Goal: Task Accomplishment & Management: Manage account settings

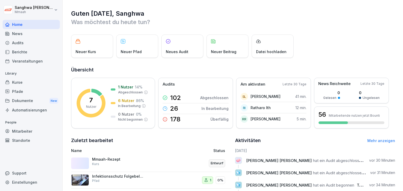
click at [35, 82] on div "Kurse" at bounding box center [31, 82] width 57 height 9
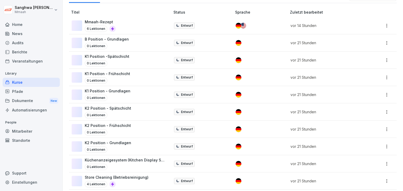
scroll to position [105, 0]
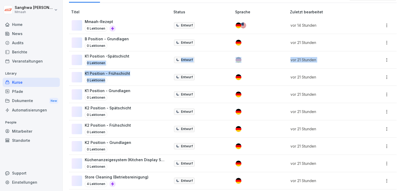
drag, startPoint x: 132, startPoint y: 76, endPoint x: 133, endPoint y: 27, distance: 49.1
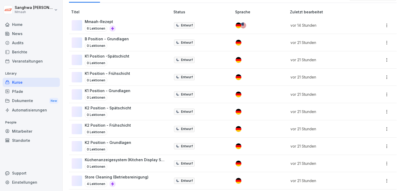
click at [161, 9] on th "Titel" at bounding box center [120, 12] width 102 height 10
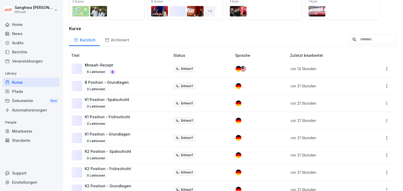
scroll to position [52, 0]
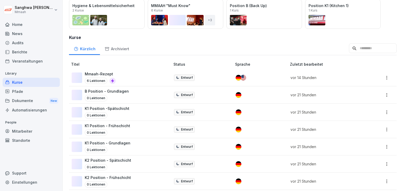
click at [130, 78] on div "Mmaah-Rezept 6 Lektionen" at bounding box center [118, 77] width 93 height 13
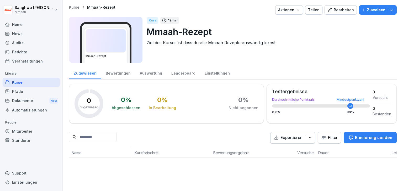
click at [346, 11] on div "Bearbeiten" at bounding box center [340, 10] width 26 height 6
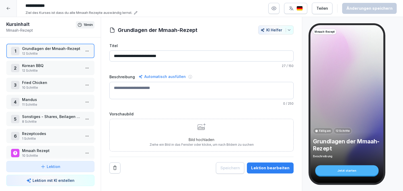
click at [58, 52] on p "12 Schritte" at bounding box center [51, 53] width 59 height 5
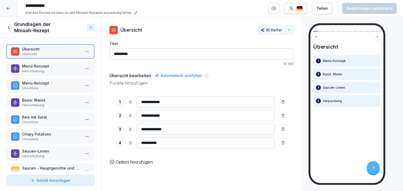
click at [72, 185] on button "Schritt hinzufügen" at bounding box center [50, 180] width 88 height 11
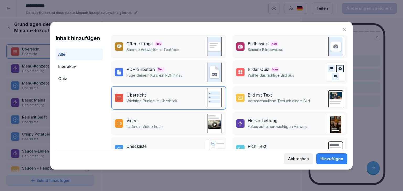
scroll to position [52, 0]
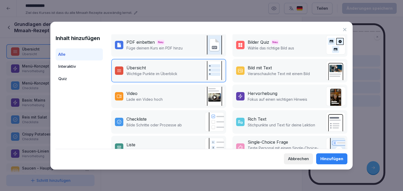
click at [298, 162] on button "Abbrechen" at bounding box center [298, 159] width 29 height 11
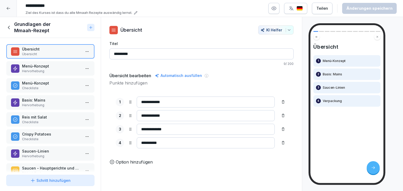
click at [66, 69] on p "Hervorhebung" at bounding box center [51, 71] width 59 height 5
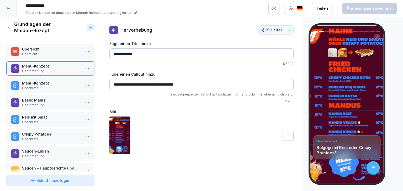
click at [60, 84] on p "Menü-Konzept" at bounding box center [51, 84] width 59 height 6
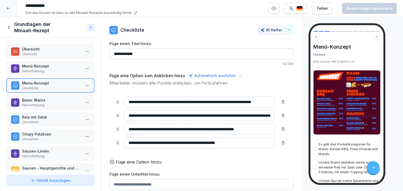
click at [65, 184] on button "Schritt hinzufügen" at bounding box center [50, 180] width 88 height 11
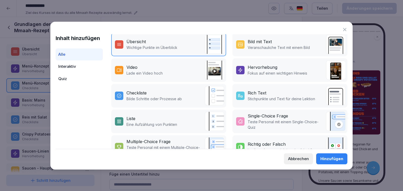
scroll to position [95, 0]
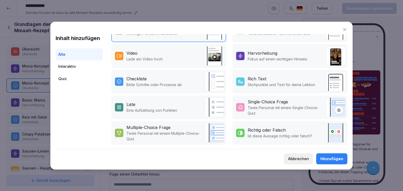
click at [345, 29] on icon at bounding box center [344, 29] width 5 height 5
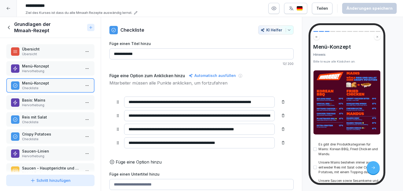
click at [57, 72] on p "Hervorhebung" at bounding box center [51, 71] width 59 height 5
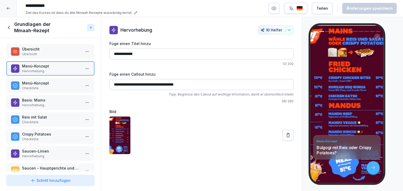
click at [56, 85] on p "Menü-Konzept" at bounding box center [51, 84] width 59 height 6
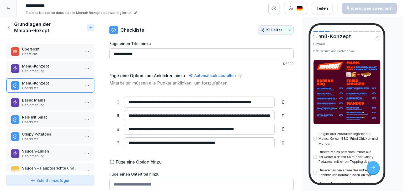
scroll to position [52, 0]
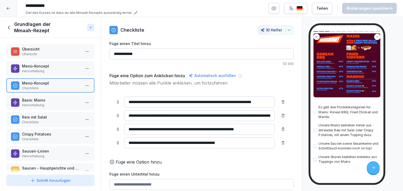
click at [46, 101] on p "Basis: Mains" at bounding box center [51, 101] width 59 height 6
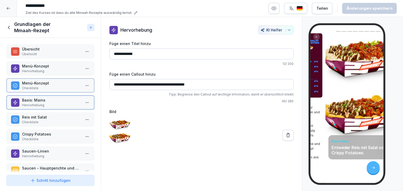
click at [46, 101] on p "Basis: Mains" at bounding box center [51, 101] width 59 height 6
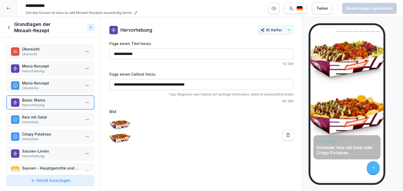
click at [46, 103] on p "Hervorhebung" at bounding box center [51, 105] width 59 height 5
click at [53, 118] on p "Reis mit Salat" at bounding box center [51, 118] width 59 height 6
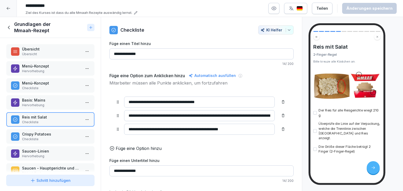
click at [11, 28] on icon at bounding box center [9, 28] width 6 height 6
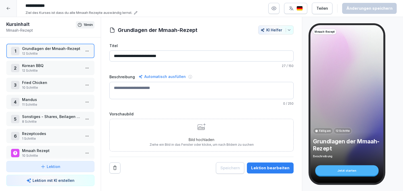
click at [49, 70] on p "12 Schritte" at bounding box center [51, 70] width 59 height 5
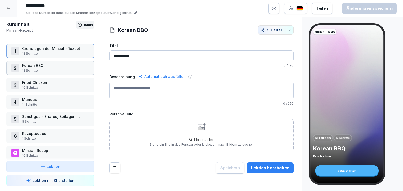
click at [49, 70] on p "12 Schritte" at bounding box center [51, 70] width 59 height 5
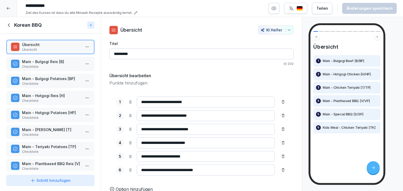
click at [60, 65] on p "Checkliste" at bounding box center [51, 67] width 59 height 5
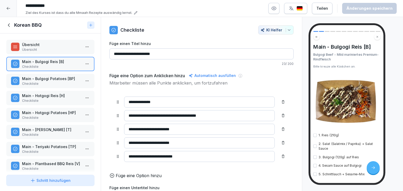
click at [48, 45] on p "Übersicht" at bounding box center [51, 45] width 59 height 6
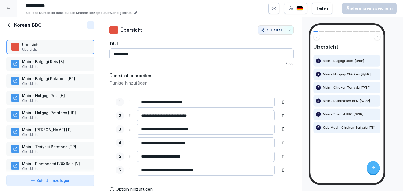
click at [51, 63] on p "Main - Bulgogi Reis [B]" at bounding box center [51, 62] width 59 height 6
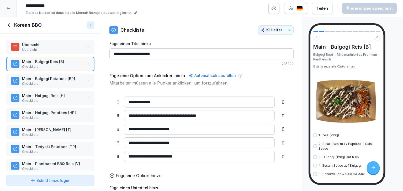
click at [52, 80] on p "Main - Bulgogi Potatoes [BP]" at bounding box center [51, 79] width 59 height 6
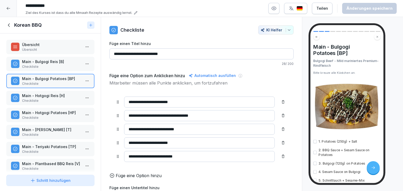
click at [52, 101] on p "Checkliste" at bounding box center [51, 101] width 59 height 5
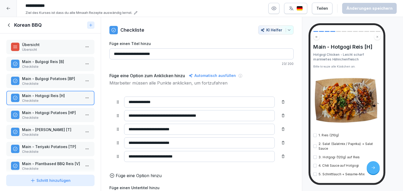
click at [61, 66] on p "Checkliste" at bounding box center [51, 67] width 59 height 5
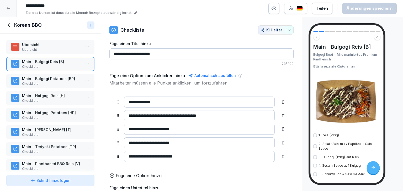
click at [312, 136] on div "Main - Bulgogi Reis [B] Bulgogi Beef - Mild mariniertes Premium-Rindfleisch Bit…" at bounding box center [346, 104] width 73 height 158
click at [313, 137] on button "button" at bounding box center [314, 135] width 3 height 3
click at [314, 146] on button "button" at bounding box center [314, 146] width 3 height 3
click at [314, 160] on div "3. Bulgogi (120g) auf Reis" at bounding box center [346, 157] width 67 height 5
click at [314, 158] on button "button" at bounding box center [314, 157] width 3 height 3
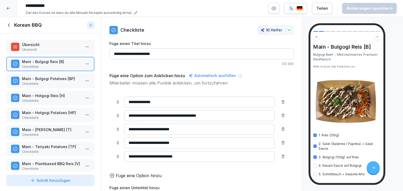
click at [314, 168] on div "4. Sesam Sauce auf Bulgogi" at bounding box center [346, 166] width 67 height 5
click at [315, 165] on button "button" at bounding box center [314, 165] width 3 height 3
click at [314, 173] on button "button" at bounding box center [314, 174] width 3 height 3
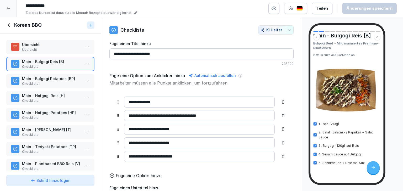
scroll to position [24, 0]
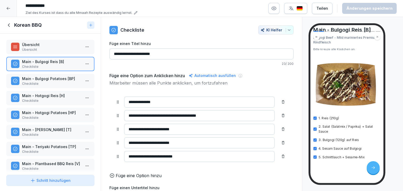
click at [55, 82] on p "Checkliste" at bounding box center [51, 84] width 59 height 5
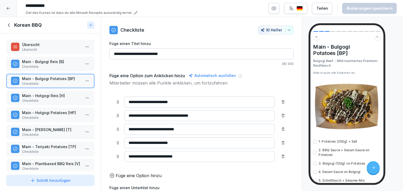
click at [317, 142] on div "1. Potatoes (250g) + Salt" at bounding box center [346, 142] width 67 height 5
click at [315, 151] on button "button" at bounding box center [314, 152] width 3 height 3
click at [45, 100] on p "Checkliste" at bounding box center [51, 101] width 59 height 5
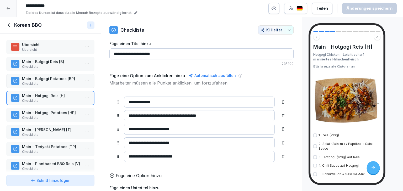
click at [51, 113] on p "Main - Hotgogi Potatoes [HP]" at bounding box center [51, 113] width 59 height 6
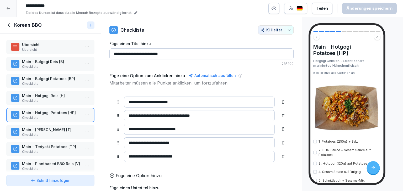
click at [53, 62] on p "Main - Bulgogi Reis [B]" at bounding box center [51, 62] width 59 height 6
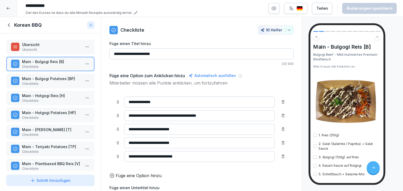
click at [314, 136] on button "button" at bounding box center [314, 135] width 3 height 3
click at [315, 148] on button "button" at bounding box center [314, 146] width 3 height 3
click at [315, 136] on button "button" at bounding box center [314, 135] width 3 height 3
click at [316, 145] on button "button" at bounding box center [314, 146] width 3 height 3
click at [40, 183] on div "Schritt hinzufügen" at bounding box center [50, 181] width 40 height 6
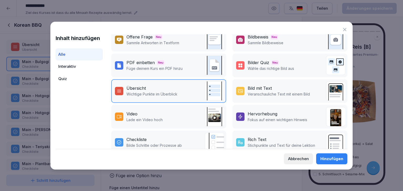
scroll to position [26, 0]
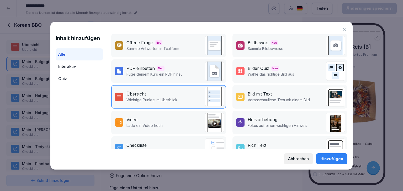
click at [304, 163] on button "Abbrechen" at bounding box center [298, 159] width 29 height 11
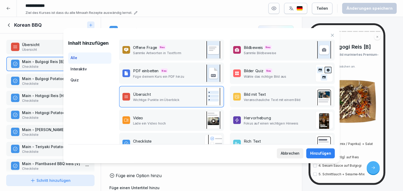
click at [304, 161] on div "Main - Bulgogi Reis [B] Bulgogi Beef - Mild mariniertes Premium-Rindfleisch Bit…" at bounding box center [352, 104] width 101 height 175
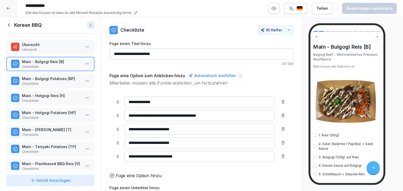
scroll to position [24, 0]
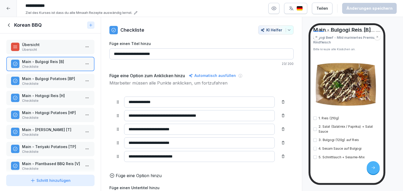
click at [315, 120] on button "button" at bounding box center [314, 118] width 3 height 3
click at [314, 130] on button "button" at bounding box center [314, 129] width 3 height 3
click at [314, 141] on button "button" at bounding box center [314, 140] width 3 height 3
click at [315, 151] on div "4. Sesam Sauce auf Bulgogi" at bounding box center [346, 149] width 67 height 5
click at [314, 150] on button "button" at bounding box center [314, 148] width 3 height 3
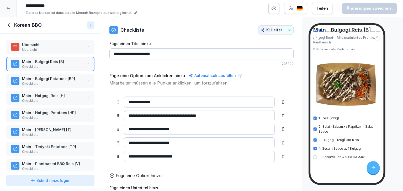
click at [315, 157] on button "button" at bounding box center [314, 157] width 3 height 3
click at [315, 148] on button "button" at bounding box center [314, 148] width 3 height 3
click at [315, 140] on button "button" at bounding box center [314, 140] width 3 height 3
click at [316, 129] on button "button" at bounding box center [314, 129] width 3 height 3
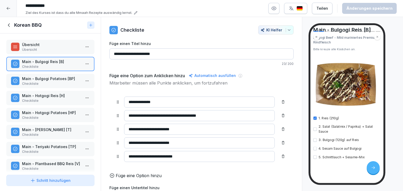
click at [315, 119] on button "button" at bounding box center [314, 118] width 3 height 3
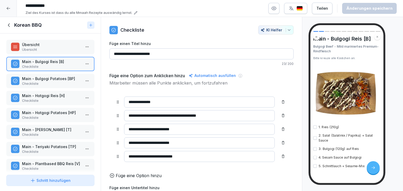
scroll to position [0, 0]
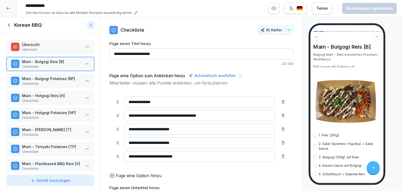
click at [57, 184] on button "Schritt hinzufügen" at bounding box center [50, 180] width 88 height 11
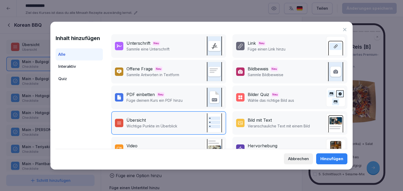
click at [301, 162] on div "Abbrechen" at bounding box center [298, 159] width 21 height 6
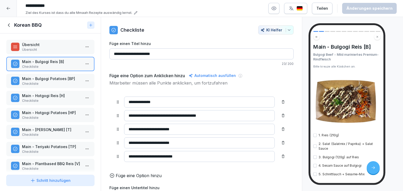
click at [55, 179] on div "Schritt hinzufügen" at bounding box center [50, 181] width 40 height 6
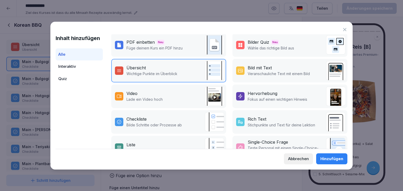
scroll to position [95, 0]
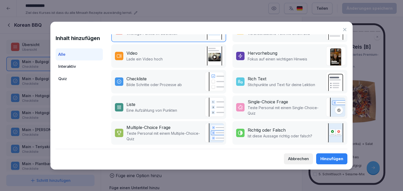
click at [347, 29] on div "Inhalt hinzufügen Alle Interaktiv Quiz Unterschrift Neu Sammle eine Unterschrif…" at bounding box center [201, 96] width 302 height 148
click at [345, 30] on icon at bounding box center [344, 29] width 5 height 5
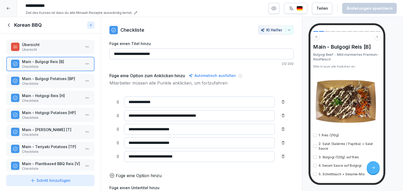
click at [44, 175] on button "Schritt hinzufügen" at bounding box center [50, 180] width 88 height 11
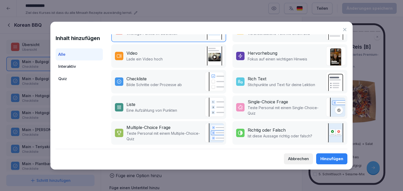
click at [297, 156] on button "Abbrechen" at bounding box center [298, 159] width 29 height 11
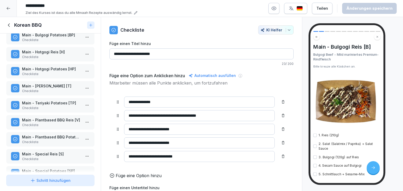
scroll to position [0, 0]
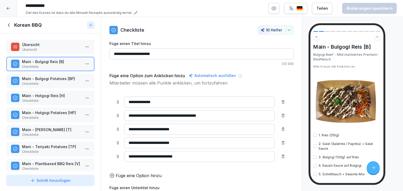
click at [10, 26] on icon at bounding box center [9, 25] width 6 height 6
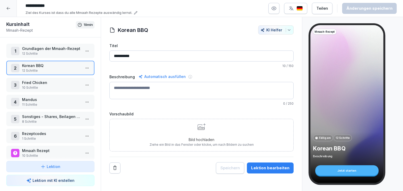
scroll to position [8, 0]
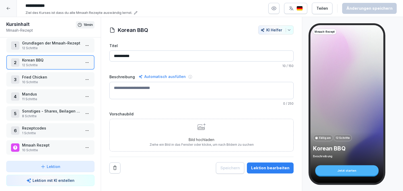
click at [43, 80] on p "10 Schritte" at bounding box center [51, 82] width 59 height 5
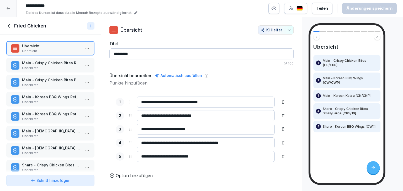
click at [50, 69] on p "Checkliste" at bounding box center [51, 68] width 59 height 5
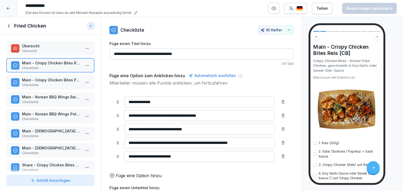
click at [50, 83] on p "Checkliste" at bounding box center [51, 85] width 59 height 5
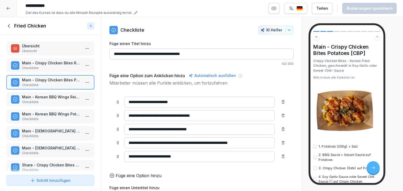
click at [50, 99] on p "Main - Korean BBQ Wings Reis [CW]" at bounding box center [51, 97] width 59 height 6
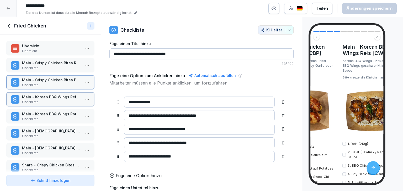
click at [51, 113] on p "Main - Korean BBQ Wings Potatoes [CWP]" at bounding box center [51, 114] width 59 height 6
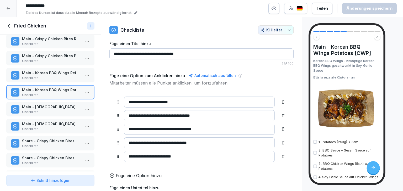
scroll to position [44, 0]
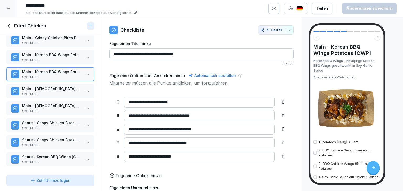
click at [42, 137] on p "Share - Crispy Chicken Bites Large [CB10]" at bounding box center [51, 140] width 59 height 6
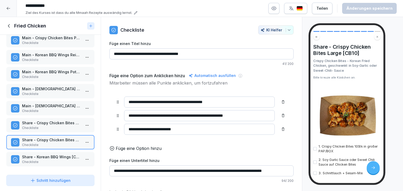
click at [56, 92] on p "Checkliste" at bounding box center [51, 94] width 59 height 5
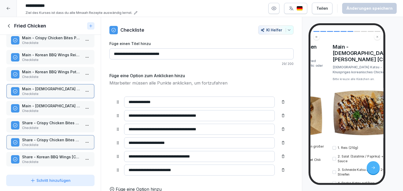
click at [52, 111] on div "Main - Korean Katsu Potatoes [CKP] Checkliste" at bounding box center [50, 108] width 88 height 14
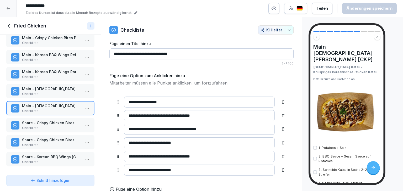
click at [55, 122] on p "Share - Crispy Chicken Bites Small [CB5]" at bounding box center [51, 123] width 59 height 6
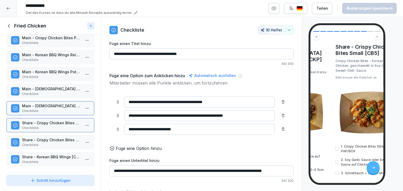
click at [51, 138] on p "Share - Crispy Chicken Bites Large [CB10]" at bounding box center [51, 140] width 59 height 6
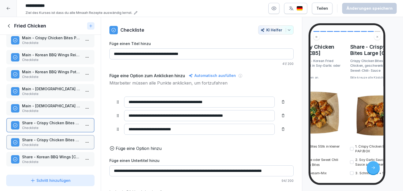
click at [48, 160] on p "Checkliste" at bounding box center [51, 162] width 59 height 5
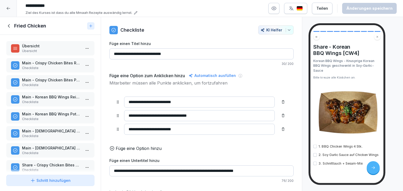
click at [9, 28] on icon at bounding box center [9, 26] width 6 height 6
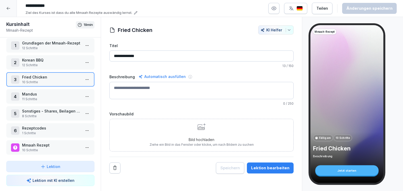
click at [55, 74] on p "Fried Chicken" at bounding box center [51, 77] width 59 height 6
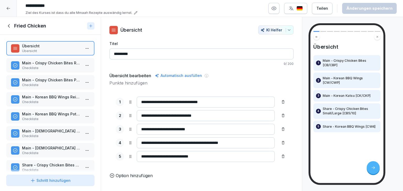
click at [58, 67] on p "Checkliste" at bounding box center [51, 68] width 59 height 5
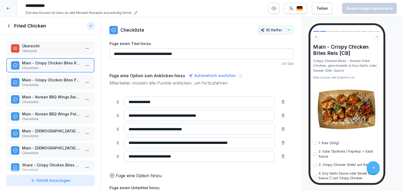
click at [314, 144] on button "button" at bounding box center [314, 143] width 3 height 3
click at [315, 153] on button "button" at bounding box center [314, 154] width 3 height 3
click at [315, 167] on div "3. Crispy Chicken (6stk) auf Reis" at bounding box center [346, 165] width 67 height 5
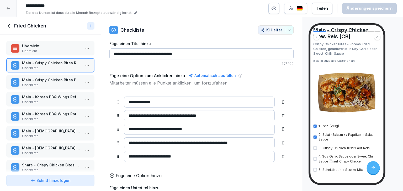
scroll to position [42, 0]
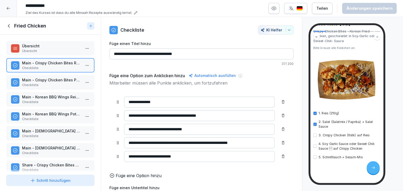
click at [314, 132] on div "1. Reis (210g) 2. Salat (Salatmix / Paprika) + Salat Sauce 3. Crispy Chicken (6…" at bounding box center [346, 135] width 67 height 49
click at [315, 138] on div "1. Reis (210g) 2. Salat (Salatmix / Paprika) + Salat Sauce 3. Crispy Chicken (6…" at bounding box center [346, 135] width 67 height 49
click at [314, 146] on button "button" at bounding box center [314, 146] width 3 height 3
click at [314, 135] on button "button" at bounding box center [314, 135] width 3 height 3
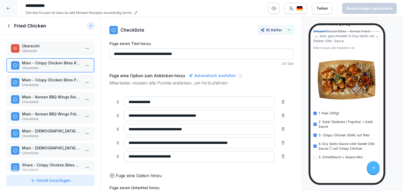
click at [314, 156] on button "button" at bounding box center [314, 157] width 3 height 3
click at [374, 172] on div at bounding box center [373, 168] width 13 height 13
click at [374, 173] on div at bounding box center [373, 168] width 13 height 13
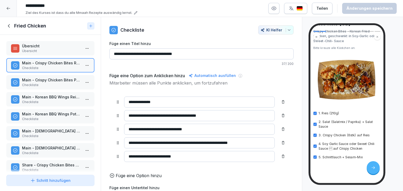
click at [374, 173] on div at bounding box center [373, 168] width 13 height 13
click at [315, 112] on button "button" at bounding box center [314, 113] width 3 height 3
click at [316, 121] on div "2. Salat (Salatmix / Paprika) + Salat Sauce" at bounding box center [346, 125] width 67 height 10
click at [316, 123] on button "button" at bounding box center [314, 124] width 3 height 3
click at [315, 124] on button "button" at bounding box center [314, 124] width 3 height 3
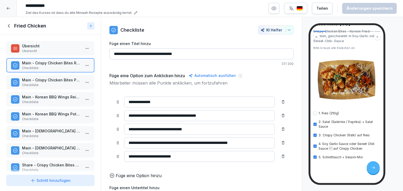
click at [314, 137] on button "button" at bounding box center [314, 135] width 3 height 3
click at [315, 124] on button "button" at bounding box center [314, 124] width 3 height 3
click at [315, 147] on button "button" at bounding box center [314, 146] width 3 height 3
click at [315, 156] on button "button" at bounding box center [314, 157] width 3 height 3
click at [61, 181] on div "Schritt hinzufügen" at bounding box center [50, 181] width 40 height 6
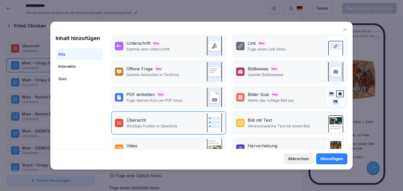
click at [304, 159] on div "Abbrechen" at bounding box center [298, 159] width 21 height 6
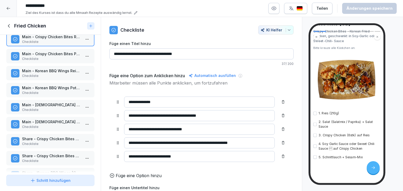
scroll to position [0, 0]
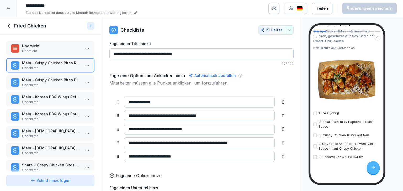
click at [54, 185] on button "Schritt hinzufügen" at bounding box center [50, 180] width 88 height 11
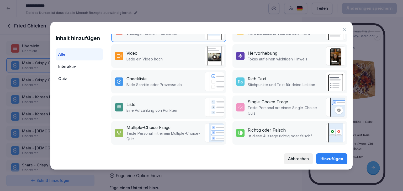
scroll to position [95, 0]
click at [273, 105] on p "Teste Personal mit einem Single-Choice-Quiz" at bounding box center [286, 110] width 76 height 11
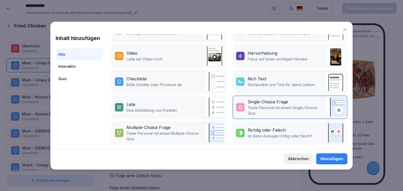
click at [173, 126] on div "Multiple-Choice Frage" at bounding box center [164, 128] width 76 height 6
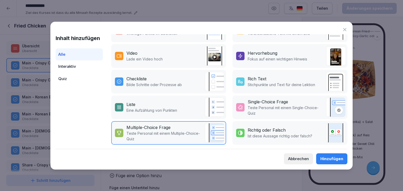
click at [274, 105] on p "Teste Personal mit einem Single-Choice-Quiz" at bounding box center [286, 110] width 76 height 11
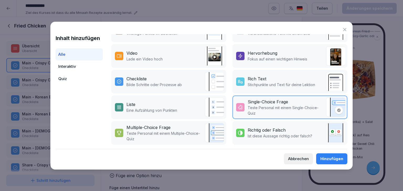
click at [174, 126] on div "Multiple-Choice Frage" at bounding box center [164, 128] width 76 height 6
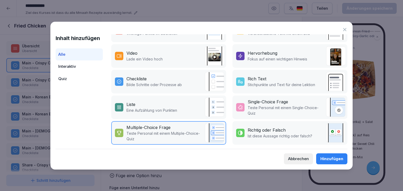
click at [254, 127] on div "Richtig oder Falsch" at bounding box center [267, 130] width 38 height 6
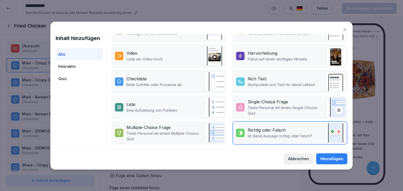
click at [302, 163] on button "Abbrechen" at bounding box center [298, 159] width 29 height 11
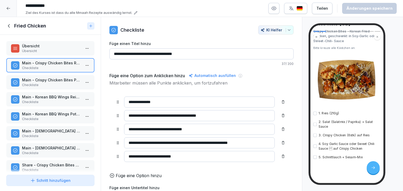
click at [29, 29] on div "Fried Chicken" at bounding box center [50, 26] width 101 height 18
click at [9, 25] on icon at bounding box center [9, 26] width 6 height 6
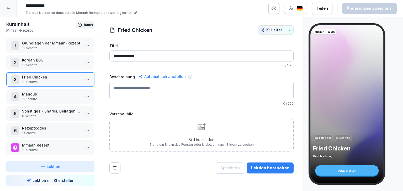
click at [39, 148] on p "10 Schritte" at bounding box center [51, 150] width 59 height 5
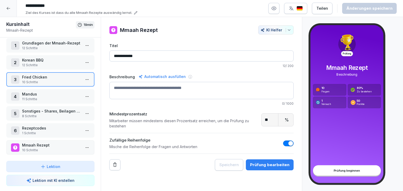
click at [39, 148] on p "10 Schritte" at bounding box center [51, 150] width 59 height 5
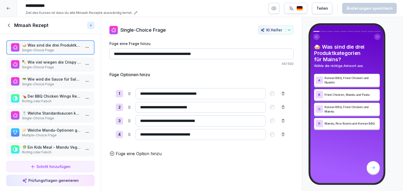
click at [64, 62] on p "🍢 Wie viel wiegen die Crispy Potatoes für ein Potatoes-Gericht?" at bounding box center [51, 63] width 59 height 6
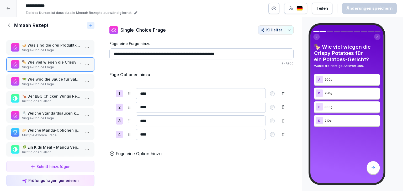
click at [44, 82] on p "Single-Choice Frage" at bounding box center [51, 84] width 59 height 5
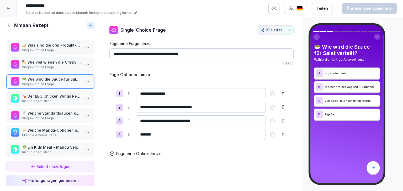
click at [46, 97] on p "🍗 Der BBQ Chicken Wings Reis enthält Soy-Garlic-Sauce auf den Chicken Wings." at bounding box center [51, 97] width 59 height 6
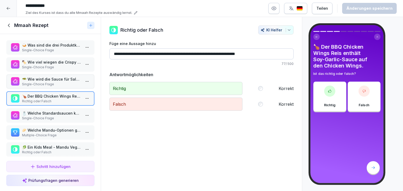
click at [48, 111] on p "🧂 Welche Standardsaucen kommen auf Potatoes?" at bounding box center [51, 114] width 59 height 6
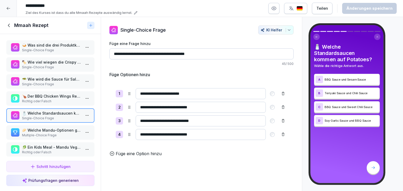
click at [50, 128] on p "🥟 Welche Mandu-Optionen gibt es als Share? Wählen Sie alle korrekten Antworten." at bounding box center [51, 131] width 59 height 6
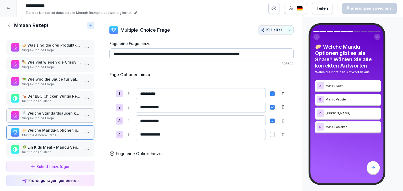
click at [52, 143] on div "🥬 Ein Kids Meal - Mandu Veggie enthält Salat mit Paprika. Richtig oder Falsch" at bounding box center [50, 150] width 88 height 14
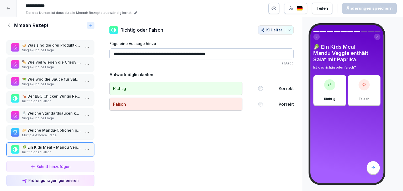
scroll to position [57, 0]
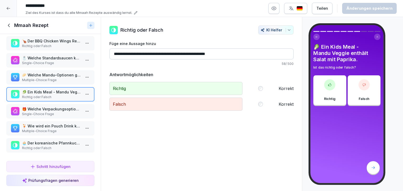
click at [61, 106] on p "🎁 Welche Verpackungsoptionen gibt es bei Mmaah?" at bounding box center [51, 109] width 59 height 6
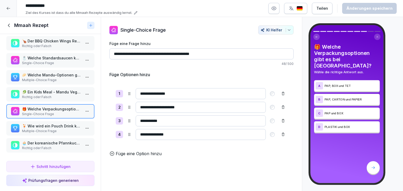
click at [52, 125] on p "🍹 Wie wird ein Pouch Drink korrekt vorbereitet?" at bounding box center [51, 127] width 59 height 6
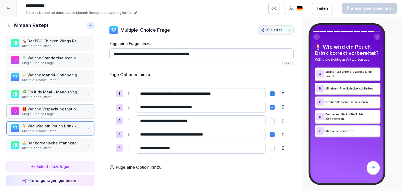
click at [51, 138] on div "🧁 Der koreanische Pfannkuchen wird mit Zimt-Zucker in der Mitte serviert. Richt…" at bounding box center [50, 145] width 88 height 14
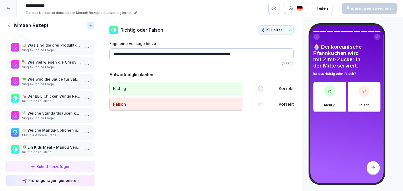
click at [7, 23] on icon at bounding box center [9, 26] width 6 height 6
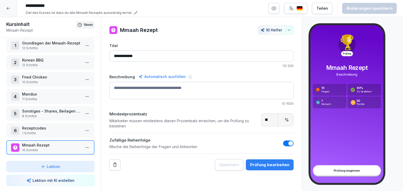
click at [9, 8] on icon at bounding box center [8, 8] width 4 height 4
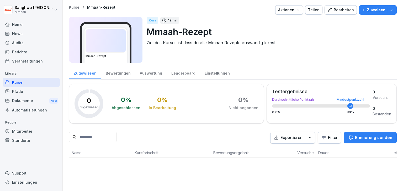
click at [77, 8] on p "Kurse" at bounding box center [74, 7] width 10 height 4
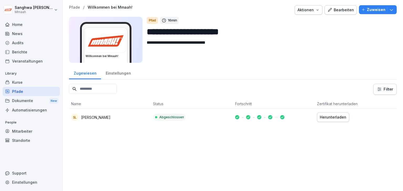
click at [315, 11] on icon "button" at bounding box center [317, 10] width 4 height 4
click at [337, 37] on html "**********" at bounding box center [201, 95] width 403 height 191
click at [345, 8] on div "Bearbeiten" at bounding box center [340, 10] width 26 height 6
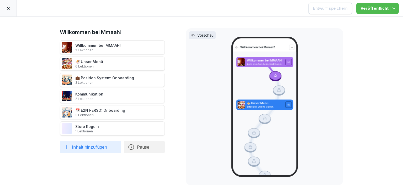
click at [7, 7] on icon at bounding box center [8, 8] width 4 height 4
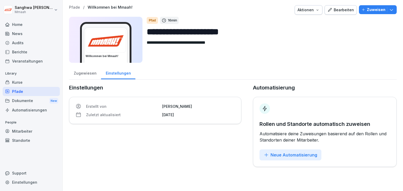
click at [20, 93] on div "Pfade" at bounding box center [31, 91] width 57 height 9
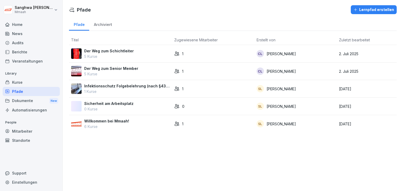
click at [116, 89] on p "1 Kurse" at bounding box center [127, 92] width 86 height 6
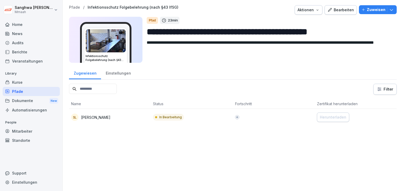
click at [335, 10] on div "Bearbeiten" at bounding box center [340, 10] width 26 height 6
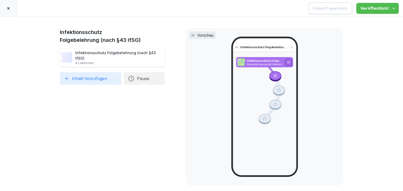
click at [10, 9] on icon at bounding box center [8, 8] width 4 height 4
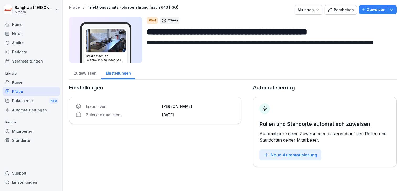
click at [31, 93] on div "Pfade" at bounding box center [31, 91] width 57 height 9
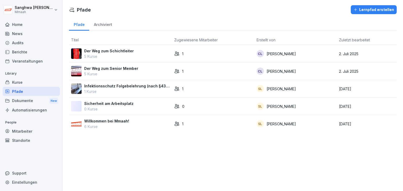
click at [127, 109] on p "0 Kurse" at bounding box center [108, 109] width 49 height 6
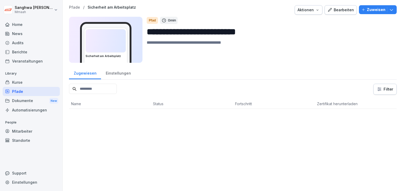
click at [22, 92] on div "Pfade" at bounding box center [31, 91] width 57 height 9
